Goal: Task Accomplishment & Management: Manage account settings

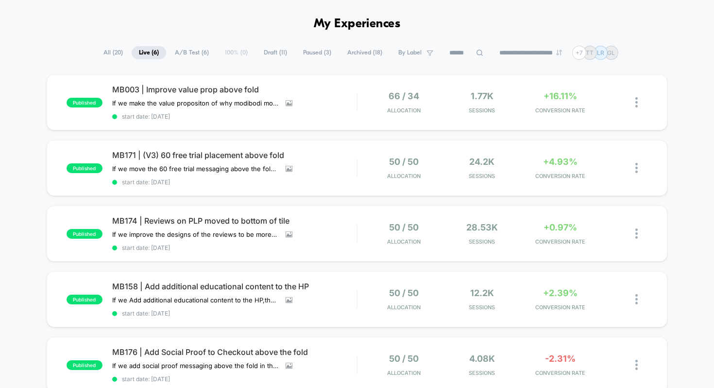
scroll to position [37, 0]
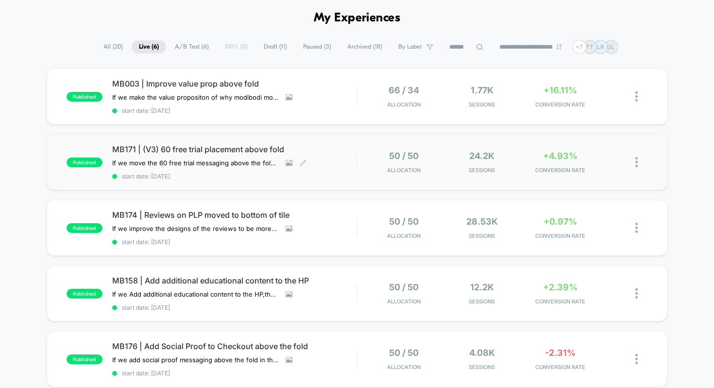
click at [195, 144] on span "MB171 | (V3) 60 free trial placement above fold" at bounding box center [234, 149] width 245 height 10
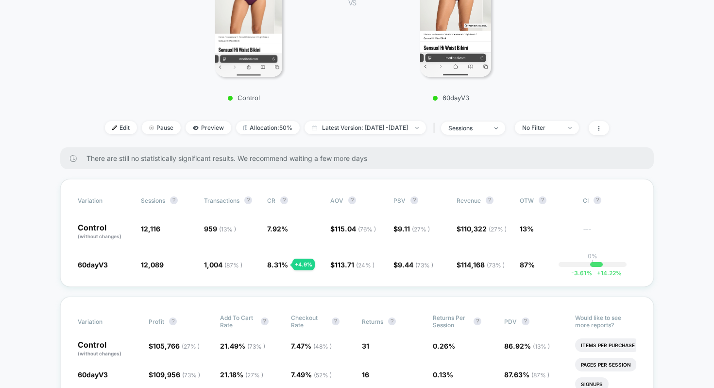
scroll to position [234, 0]
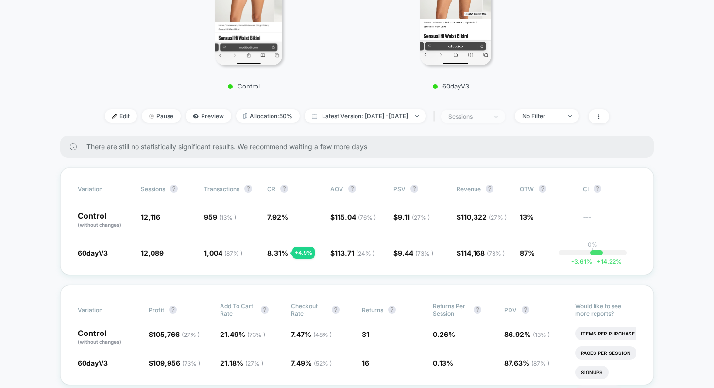
click at [468, 114] on div "sessions" at bounding box center [467, 116] width 39 height 7
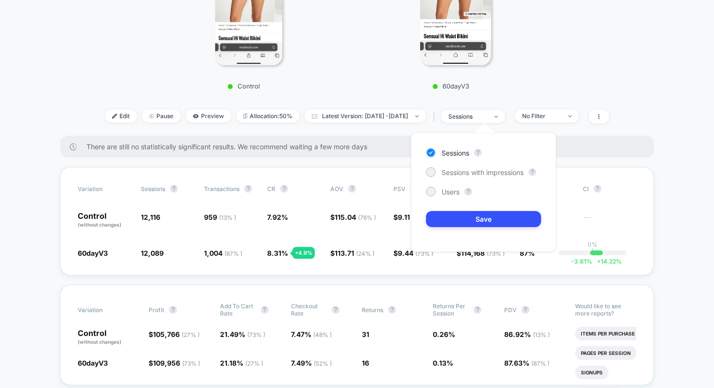
click at [462, 164] on div "Sessions ? Sessions with impressions ? Users ? Save" at bounding box center [483, 192] width 145 height 119
click at [463, 173] on span "Sessions with impressions" at bounding box center [482, 172] width 82 height 8
click at [475, 217] on button "Save" at bounding box center [483, 219] width 115 height 16
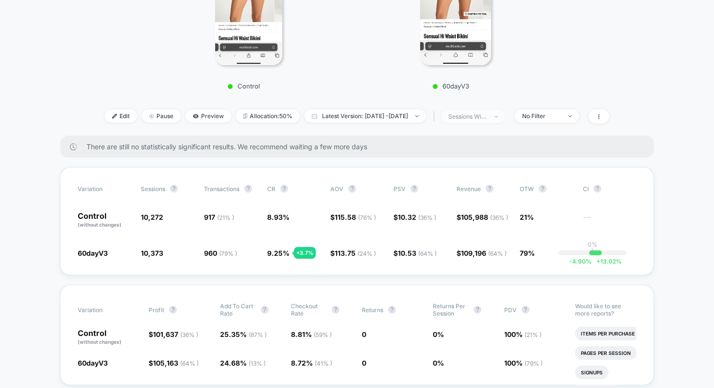
click at [494, 111] on span "sessions with impression" at bounding box center [473, 116] width 64 height 13
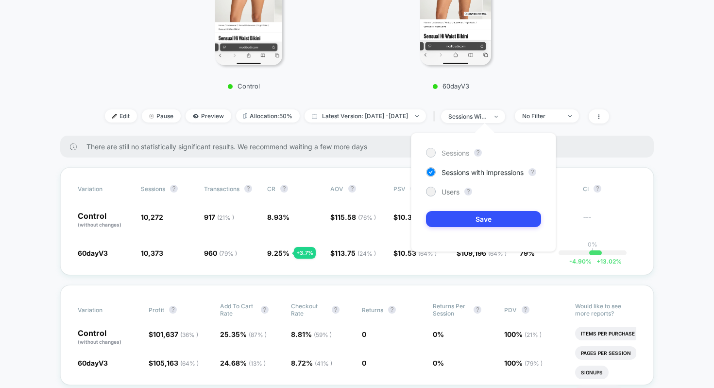
click at [459, 150] on span "Sessions" at bounding box center [455, 153] width 28 height 8
click at [491, 170] on span "Sessions with impressions" at bounding box center [482, 172] width 82 height 8
click at [488, 216] on button "Save" at bounding box center [483, 219] width 115 height 16
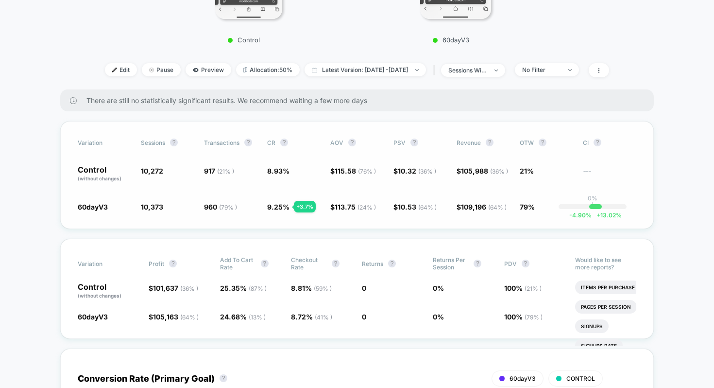
scroll to position [300, 0]
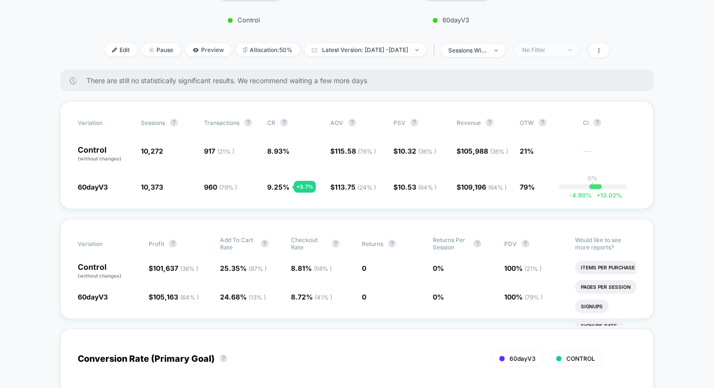
click at [554, 54] on span "No Filter" at bounding box center [547, 49] width 64 height 13
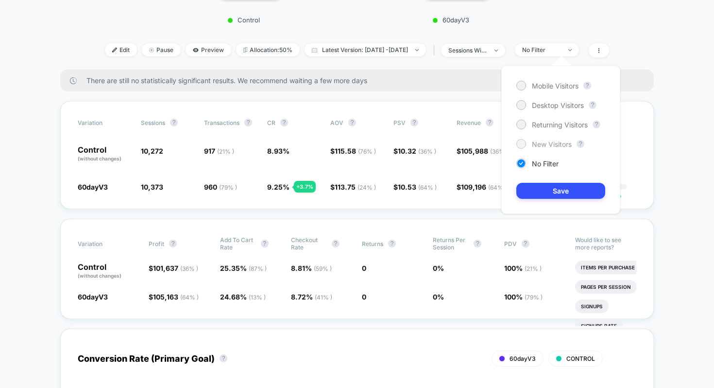
click at [537, 141] on span "New Visitors" at bounding box center [552, 144] width 40 height 8
click at [531, 195] on button "Save" at bounding box center [560, 191] width 89 height 16
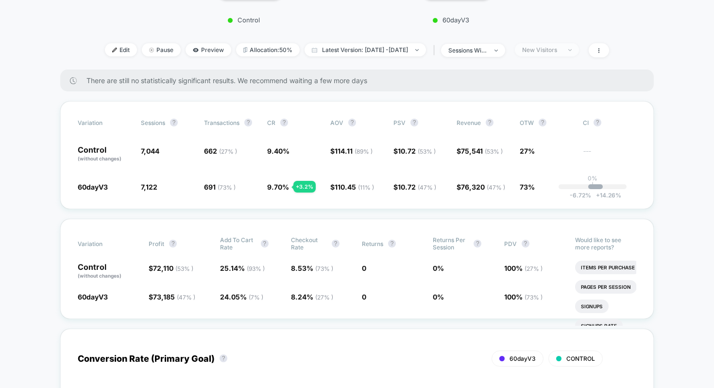
click at [551, 54] on span "New Visitors" at bounding box center [547, 49] width 64 height 13
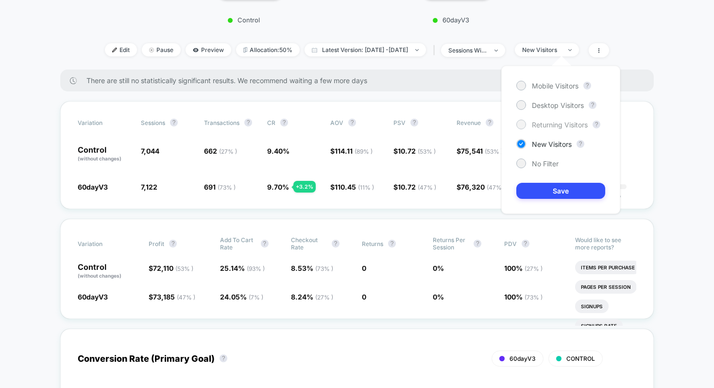
click at [542, 126] on span "Returning Visitors" at bounding box center [560, 124] width 56 height 8
click at [543, 194] on button "Save" at bounding box center [560, 191] width 89 height 16
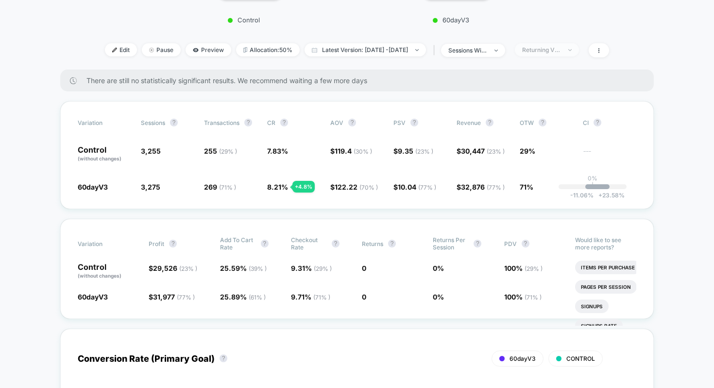
click at [553, 49] on div "Returning Visitors" at bounding box center [541, 49] width 39 height 7
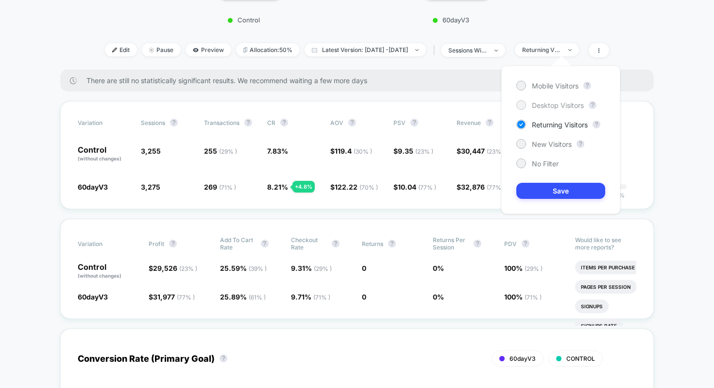
click at [551, 101] on span "Desktop Visitors" at bounding box center [558, 105] width 52 height 8
click at [542, 186] on button "Save" at bounding box center [560, 191] width 89 height 16
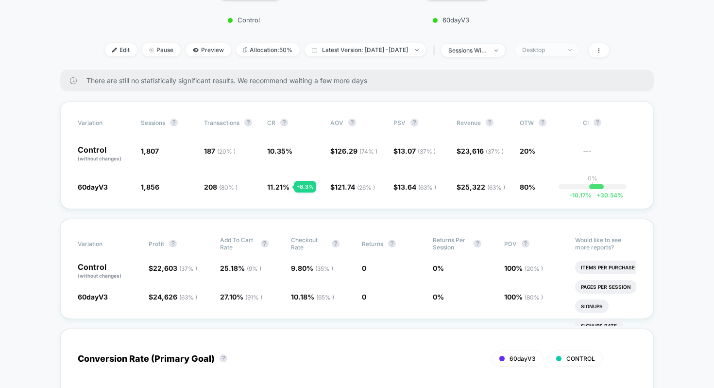
click at [545, 49] on div "Desktop" at bounding box center [541, 49] width 39 height 7
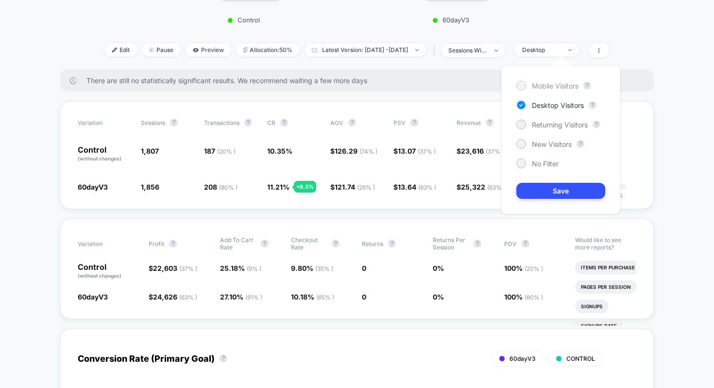
click at [544, 88] on span "Mobile Visitors" at bounding box center [555, 86] width 47 height 8
click at [548, 186] on button "Save" at bounding box center [560, 191] width 89 height 16
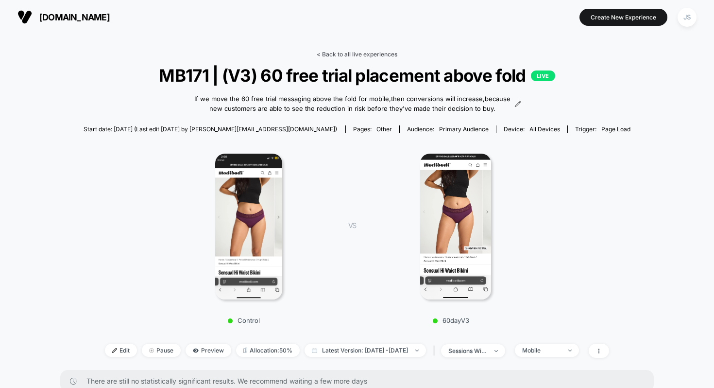
click at [344, 55] on link "< Back to all live experiences" at bounding box center [357, 54] width 81 height 7
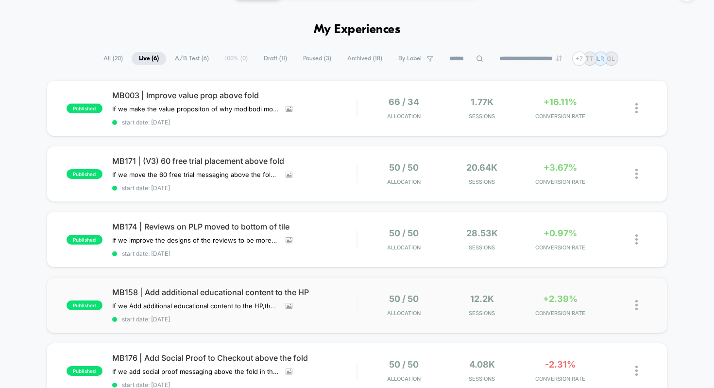
scroll to position [26, 0]
click at [36, 122] on div "published MB003 | Improve value prop above fold If we make the value propositon…" at bounding box center [357, 296] width 714 height 432
click at [167, 93] on span "MB003 | Improve value prop above fold" at bounding box center [234, 95] width 245 height 10
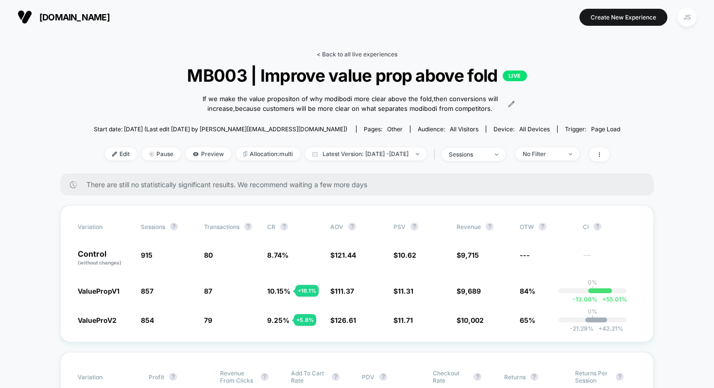
click at [325, 56] on link "< Back to all live experiences" at bounding box center [357, 54] width 81 height 7
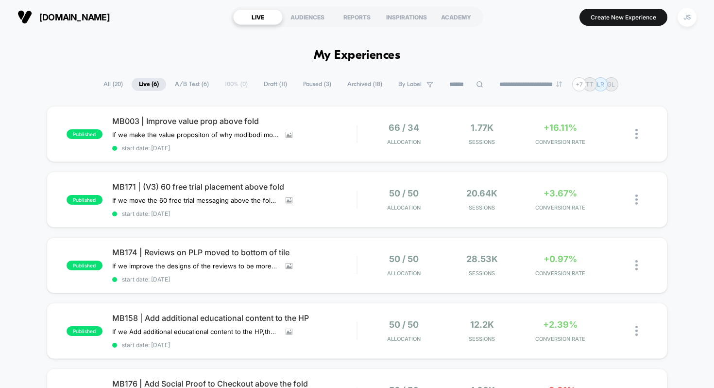
click at [325, 56] on h1 "My Experiences" at bounding box center [357, 56] width 87 height 14
